Goal: Complete application form

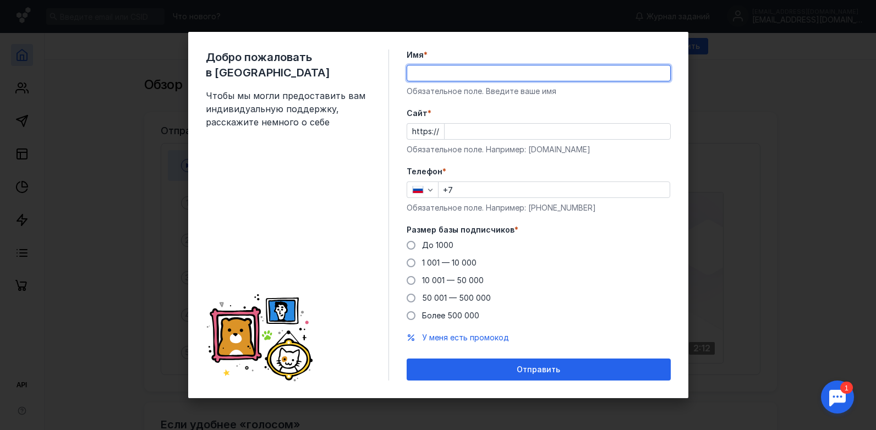
click at [858, 102] on div "Добро пожаловать в Sendsay Чтобы мы могли предоставить вам индивидуальную подде…" at bounding box center [438, 215] width 876 height 430
click at [174, 129] on div "Добро пожаловать в Sendsay Чтобы мы могли предоставить вам индивидуальную подде…" at bounding box center [438, 215] width 876 height 430
click at [163, 140] on div "Добро пожаловать в Sendsay Чтобы мы могли предоставить вам индивидуальную подде…" at bounding box center [438, 215] width 876 height 430
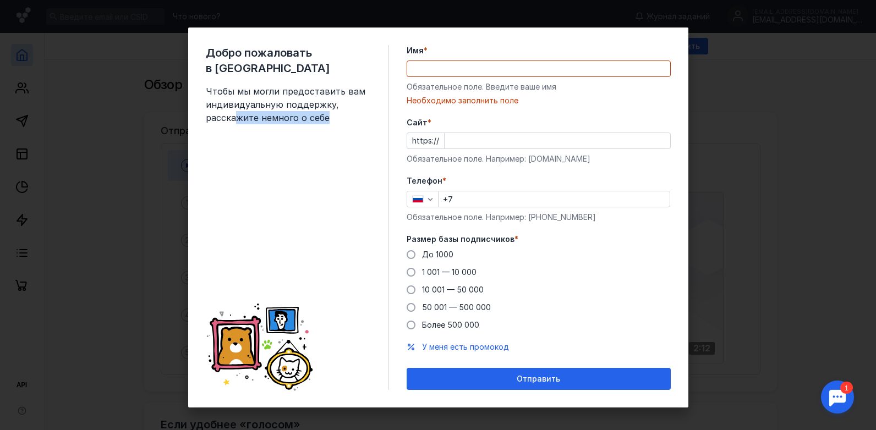
drag, startPoint x: 244, startPoint y: 112, endPoint x: 344, endPoint y: 260, distance: 178.3
click at [342, 258] on div "Добро пожаловать в Sendsay Чтобы мы могли предоставить вам индивидуальную подде…" at bounding box center [297, 217] width 183 height 345
click at [254, 44] on div "Добро пожаловать в Sendsay Чтобы мы могли предоставить вам индивидуальную подде…" at bounding box center [438, 217] width 500 height 380
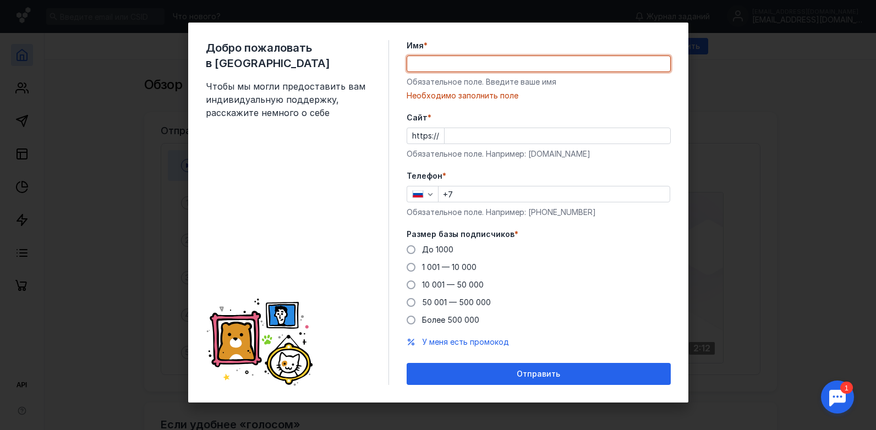
click at [426, 71] on input "Имя *" at bounding box center [538, 63] width 263 height 15
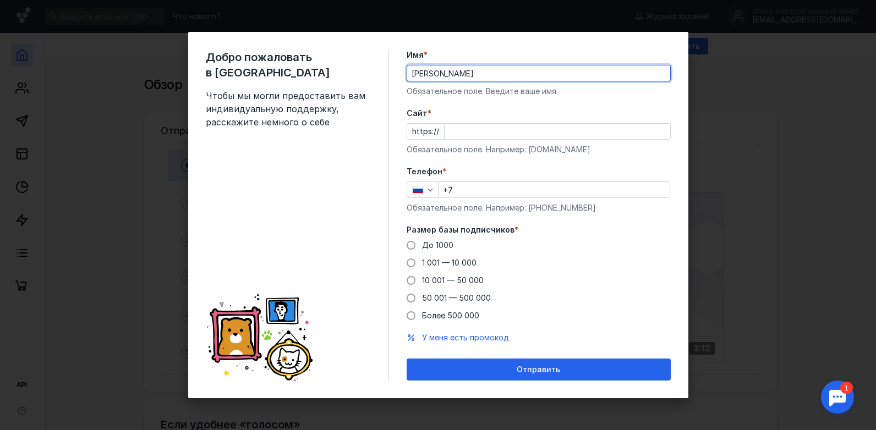
type input "[PERSON_NAME]"
click at [472, 130] on input "Cайт *" at bounding box center [556, 131] width 225 height 15
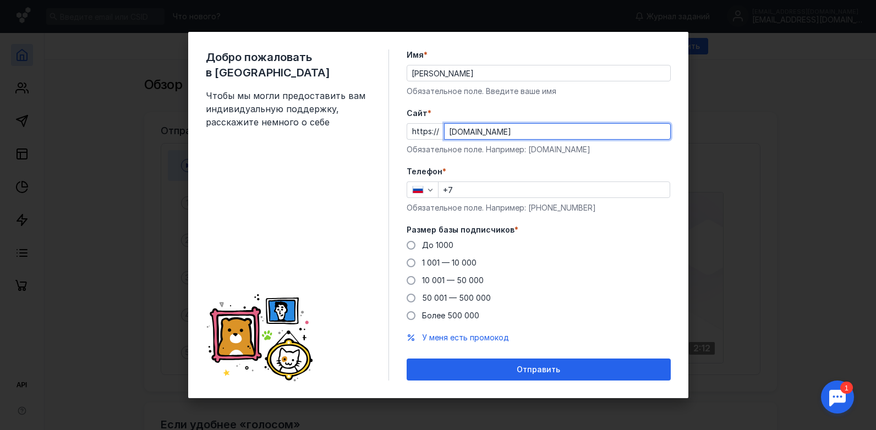
type input "[DOMAIN_NAME]"
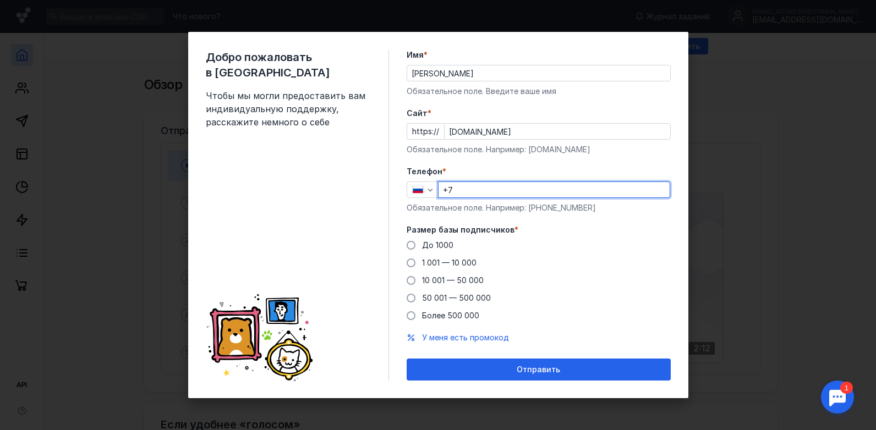
click at [463, 192] on input "+7" at bounding box center [553, 189] width 231 height 15
click at [762, 68] on div "Добро пожаловать в Sendsay Чтобы мы могли предоставить вам индивидуальную подде…" at bounding box center [438, 215] width 876 height 430
click at [734, 13] on div "Добро пожаловать в Sendsay Чтобы мы могли предоставить вам индивидуальную подде…" at bounding box center [438, 215] width 876 height 430
click at [727, 47] on div "Добро пожаловать в Sendsay Чтобы мы могли предоставить вам индивидуальную подде…" at bounding box center [438, 215] width 876 height 430
click at [727, 54] on div "Добро пожаловать в Sendsay Чтобы мы могли предоставить вам индивидуальную подде…" at bounding box center [438, 215] width 876 height 430
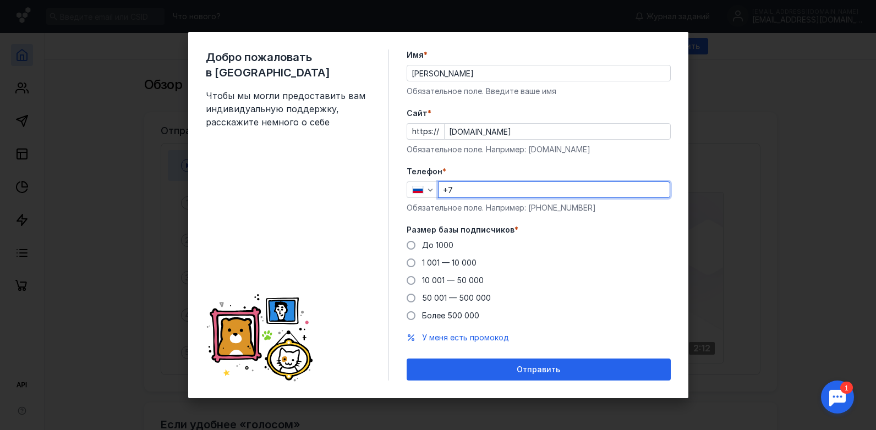
click at [727, 54] on div "Добро пожаловать в Sendsay Чтобы мы могли предоставить вам индивидуальную подде…" at bounding box center [438, 215] width 876 height 430
